Goal: Check status: Check status

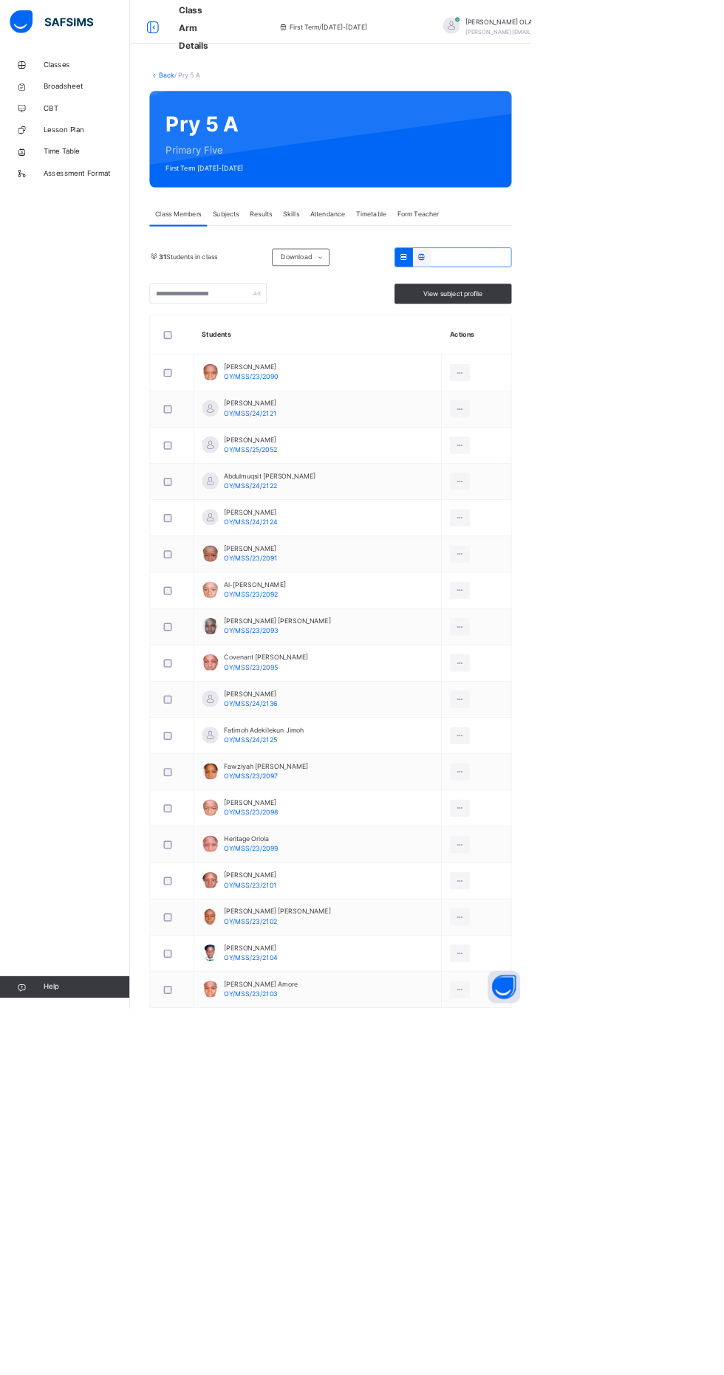
scroll to position [70, 0]
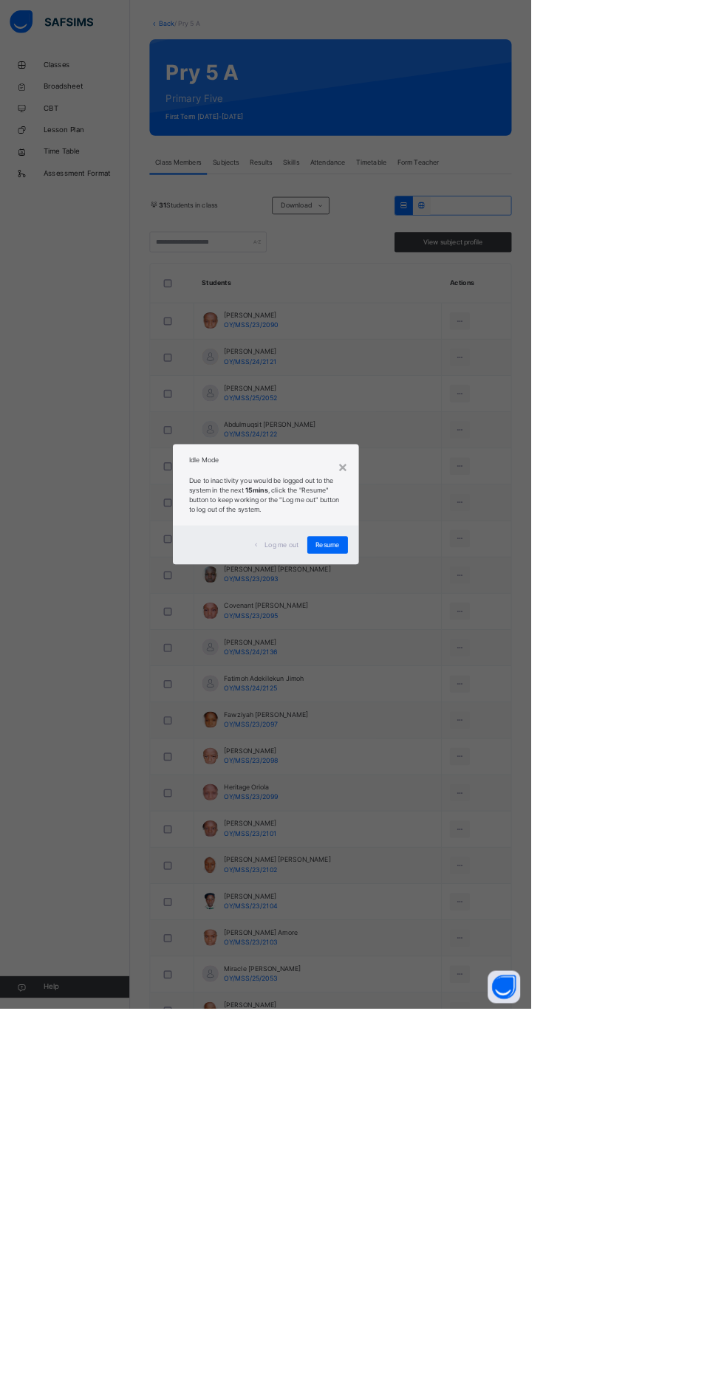
click at [474, 755] on div "Resume" at bounding box center [446, 743] width 55 height 24
click at [578, 988] on td "Fawziyah [PERSON_NAME] OY/MSS/23/2097" at bounding box center [433, 982] width 338 height 49
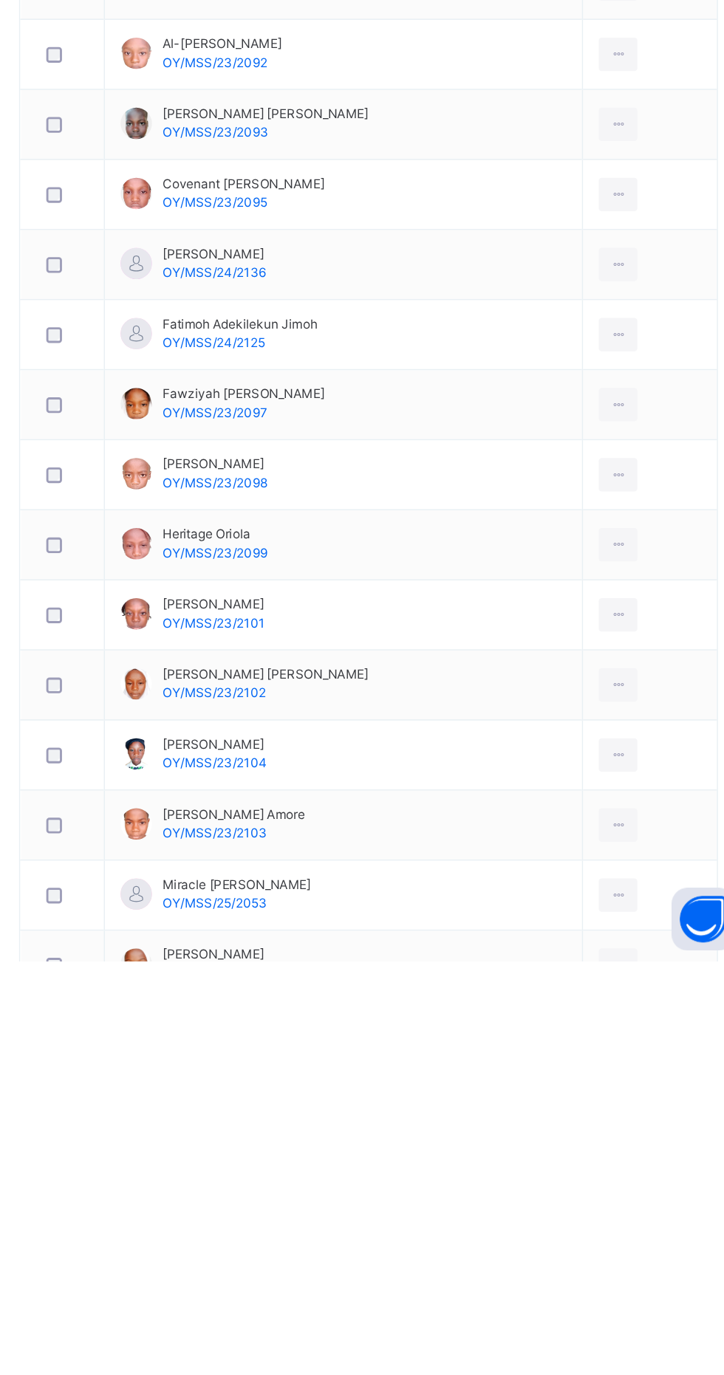
scroll to position [0, 0]
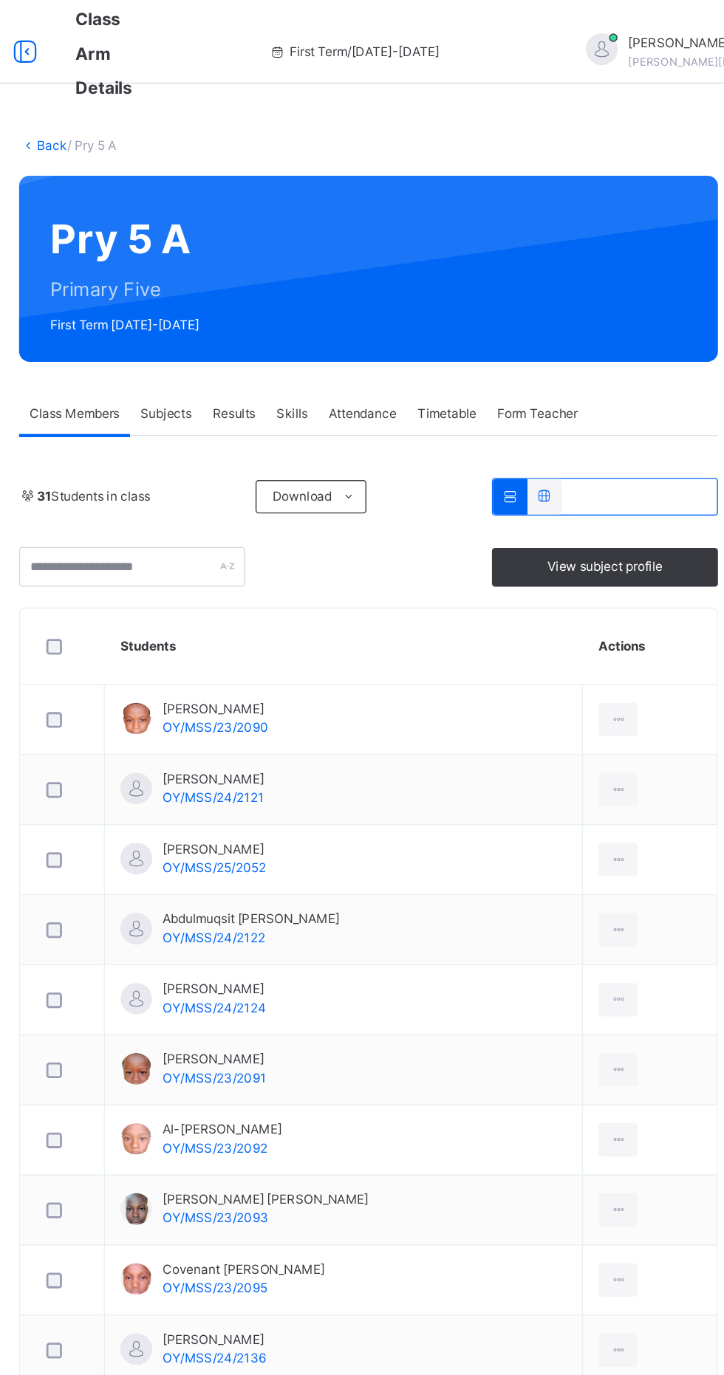
click at [302, 290] on span "Subjects" at bounding box center [308, 292] width 36 height 13
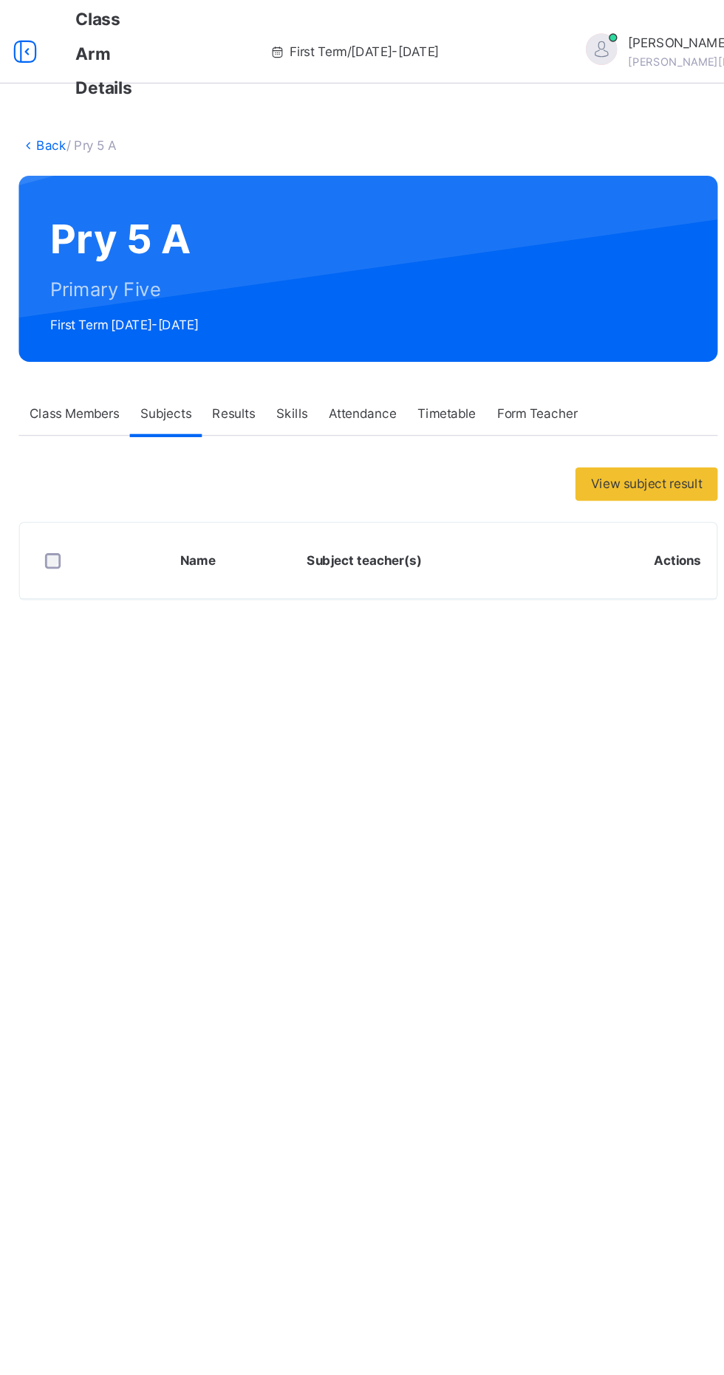
click at [363, 287] on span "Results" at bounding box center [356, 292] width 30 height 13
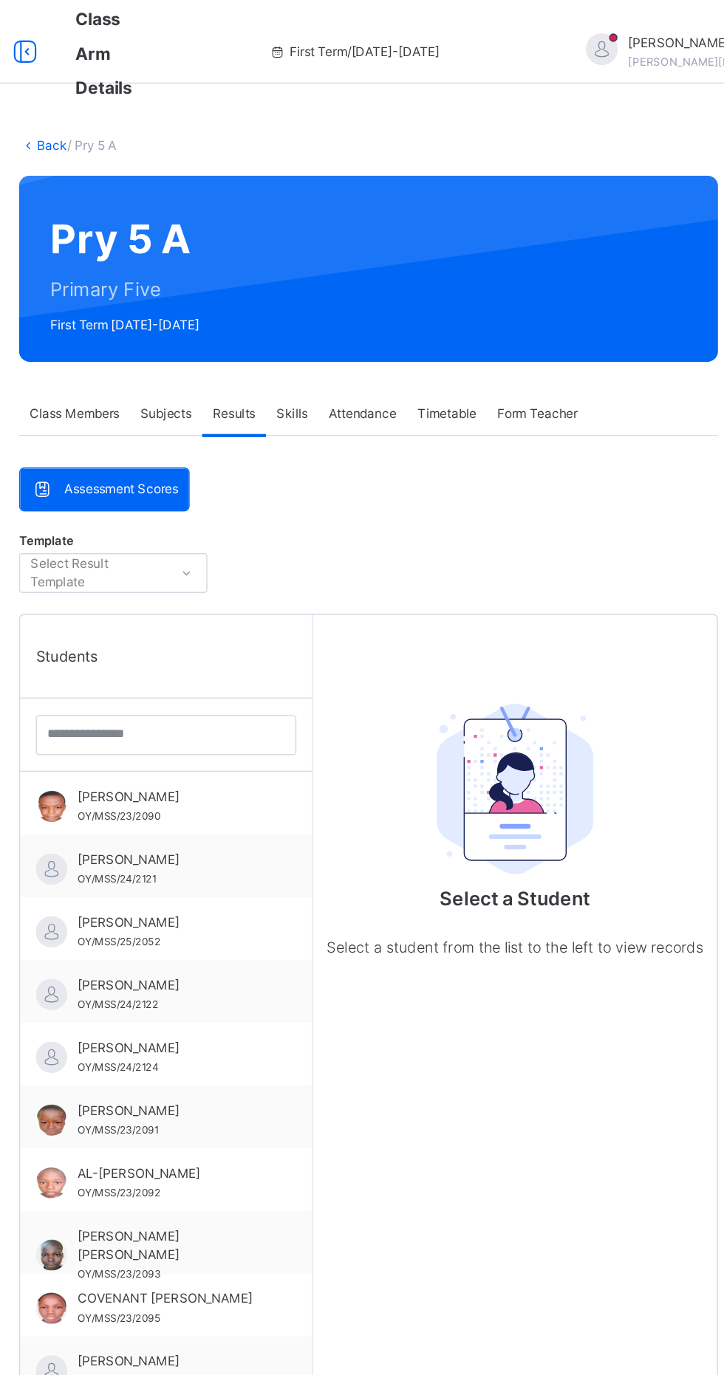
click at [304, 290] on span "Subjects" at bounding box center [308, 292] width 36 height 13
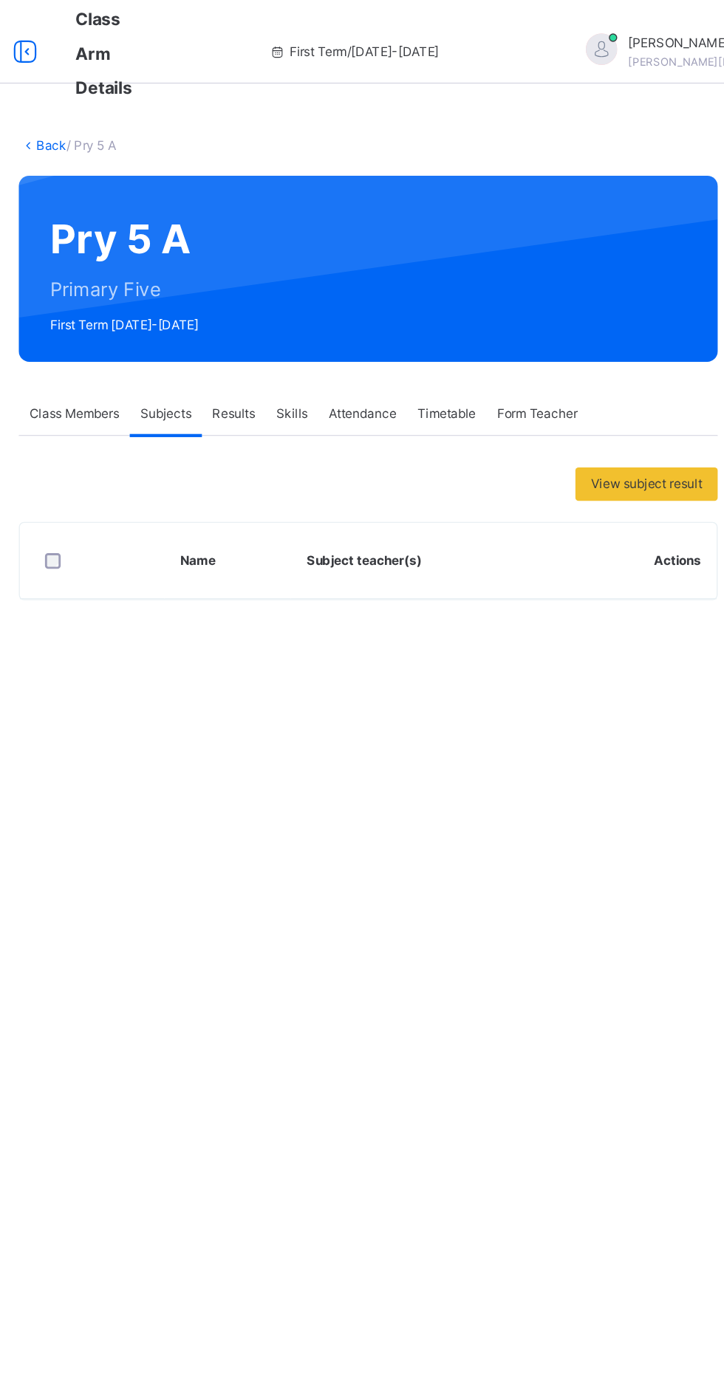
click at [645, 342] on span "View subject result" at bounding box center [647, 341] width 78 height 13
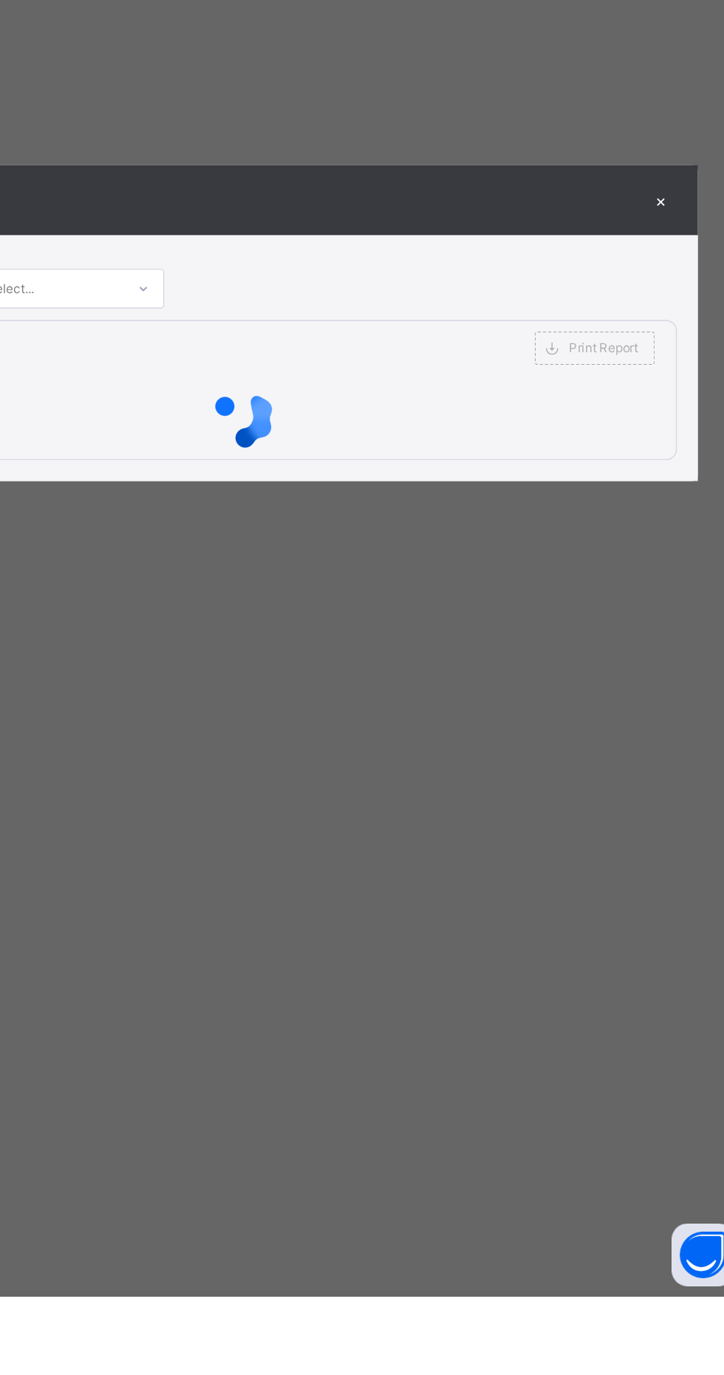
click at [523, 784] on div "SUBJECT RESULT × Pry 5 A: Subject Select... Print Report UBEC/SUBEB Model Smart…" at bounding box center [362, 687] width 724 height 1375
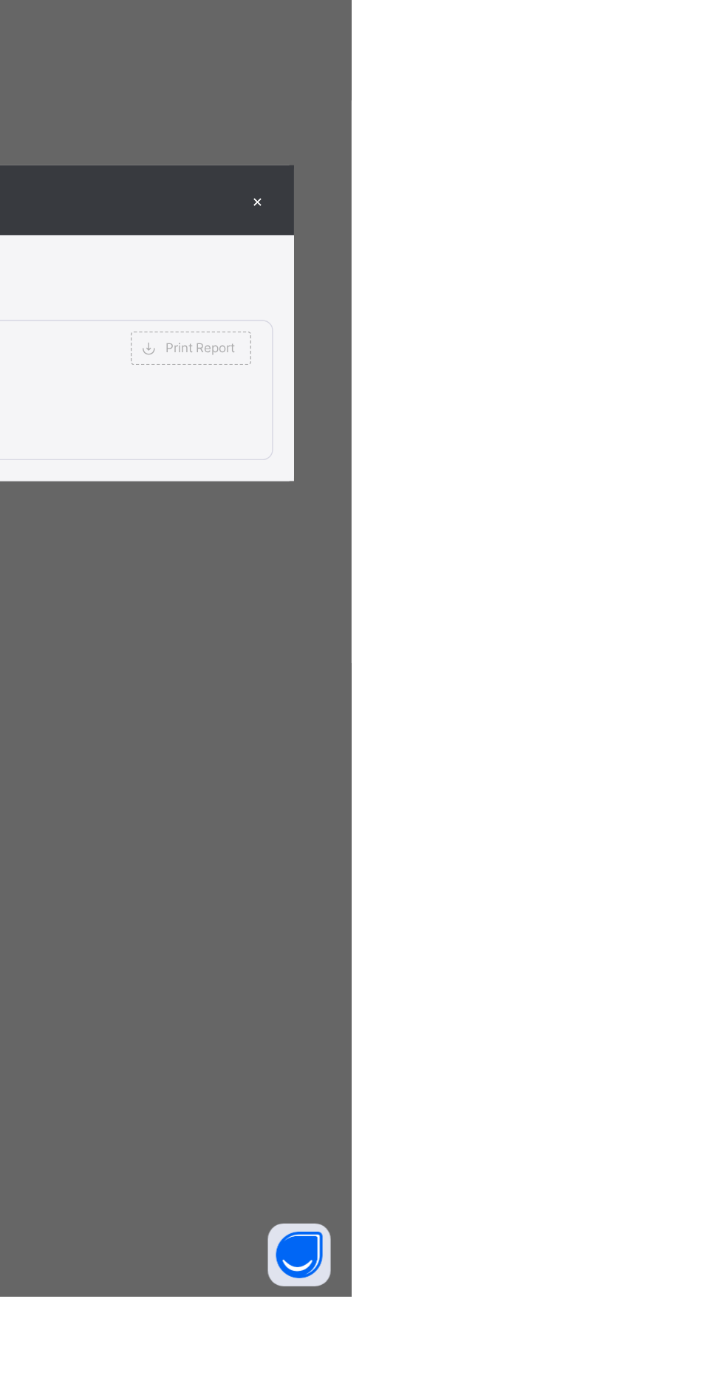
click at [669, 611] on div "×" at bounding box center [657, 601] width 22 height 20
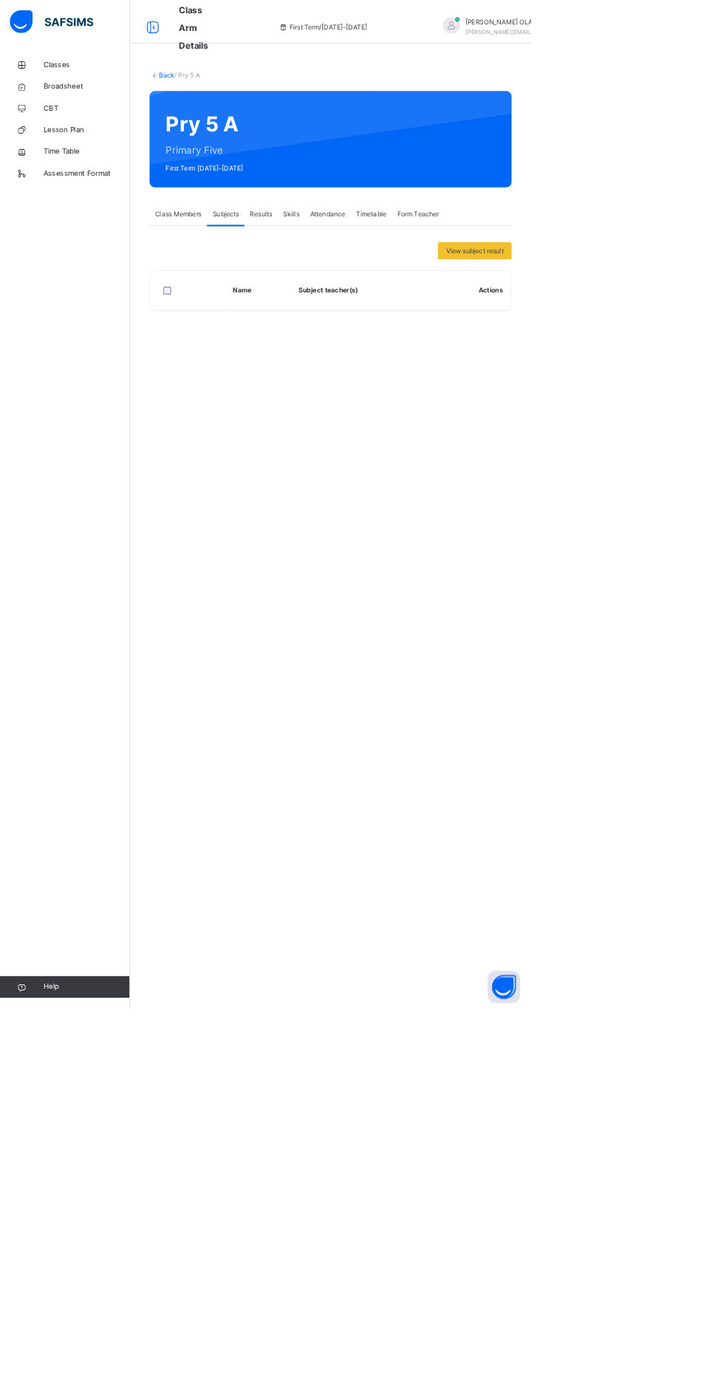
click at [233, 292] on span "Class Members" at bounding box center [243, 292] width 64 height 13
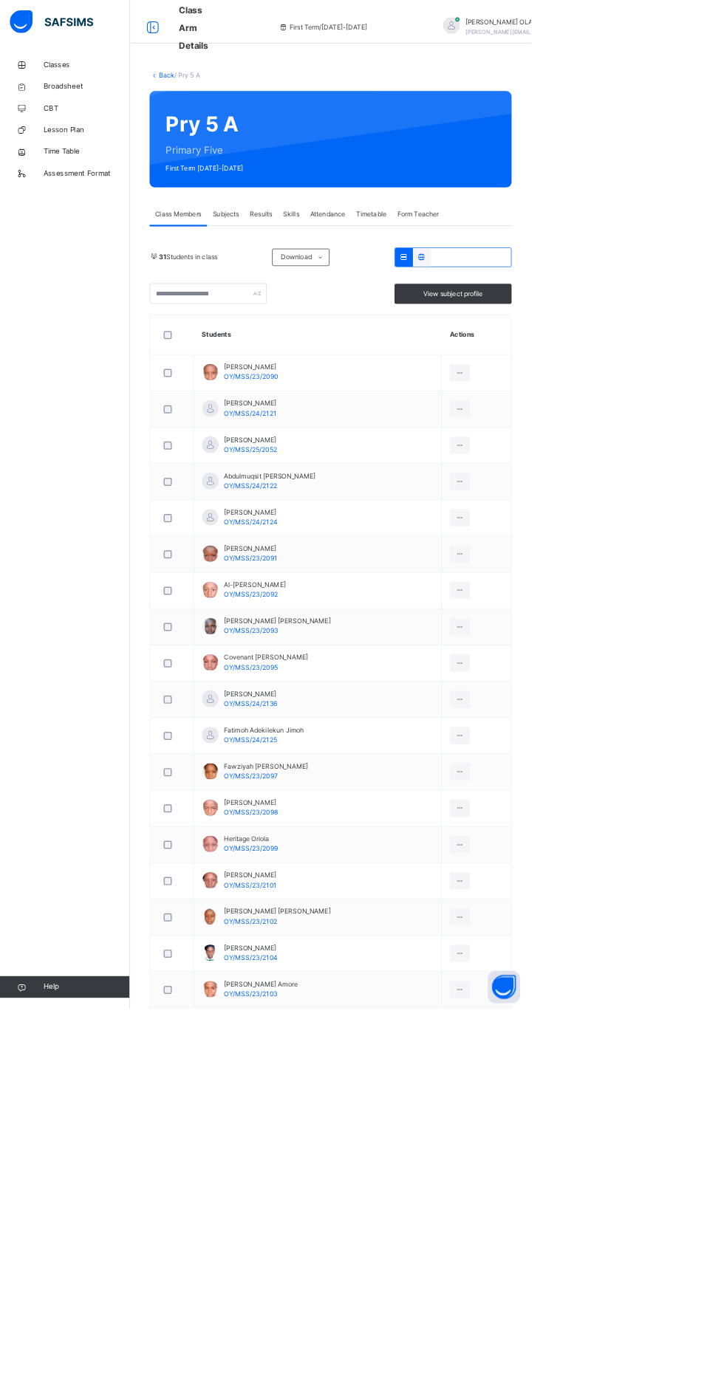
scroll to position [70, 0]
